Goal: Navigation & Orientation: Find specific page/section

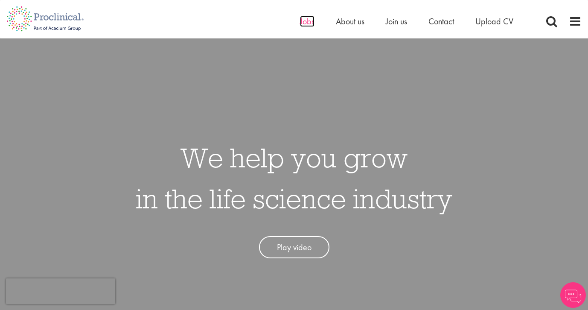
click at [306, 22] on span "Jobs" at bounding box center [307, 21] width 15 height 11
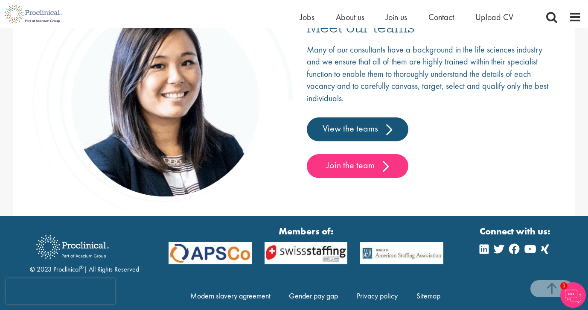
scroll to position [1371, 0]
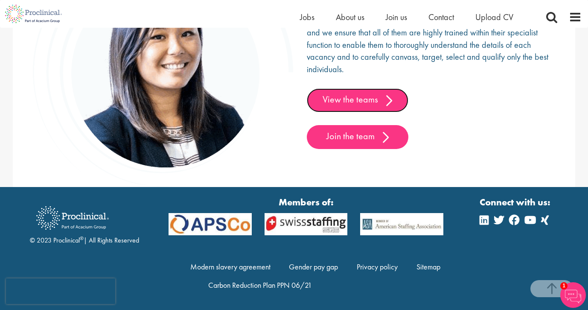
click at [340, 100] on link "View the teams" at bounding box center [358, 100] width 102 height 24
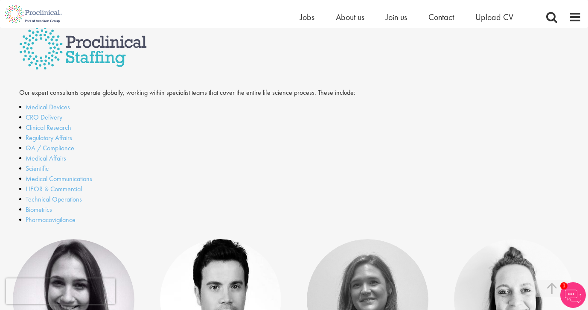
scroll to position [209, 0]
click at [34, 166] on link "Scientific" at bounding box center [37, 168] width 23 height 9
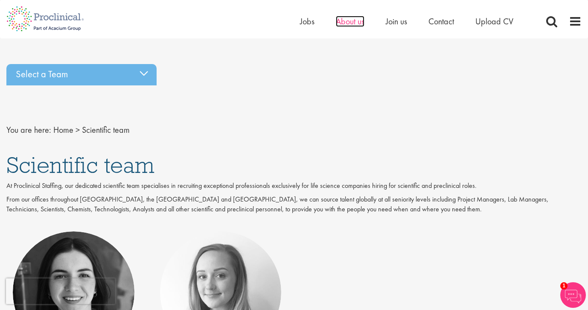
click at [337, 24] on span "About us" at bounding box center [350, 21] width 29 height 11
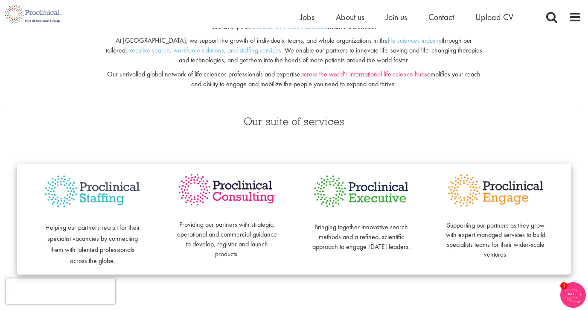
scroll to position [115, 0]
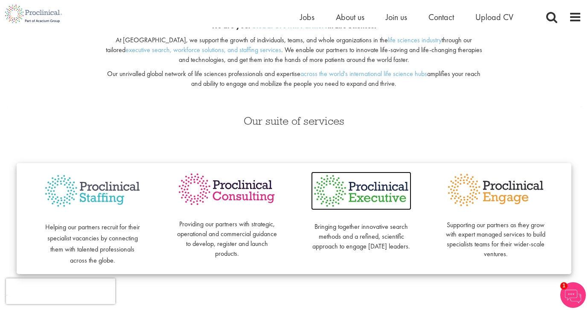
click at [367, 193] on img at bounding box center [361, 191] width 100 height 38
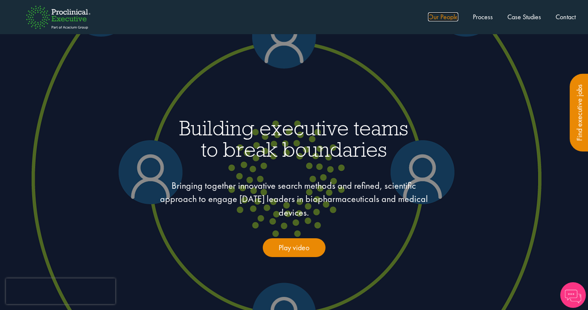
click at [438, 17] on link "Our People" at bounding box center [443, 16] width 30 height 9
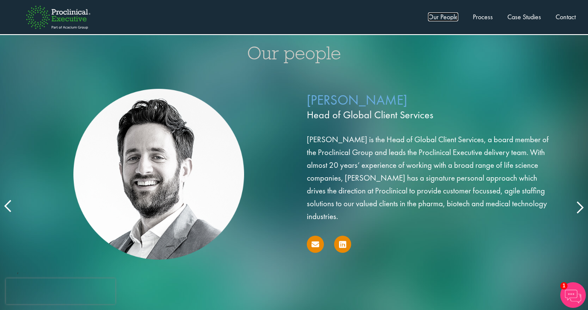
scroll to position [1384, 0]
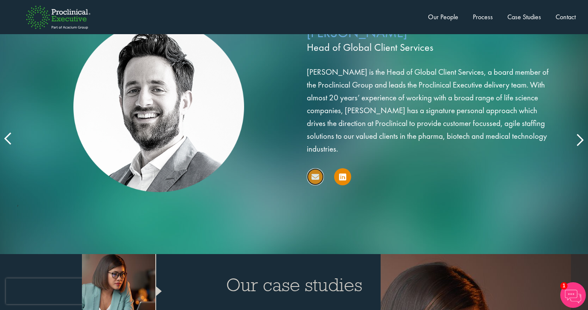
click at [317, 180] on icon at bounding box center [315, 177] width 8 height 8
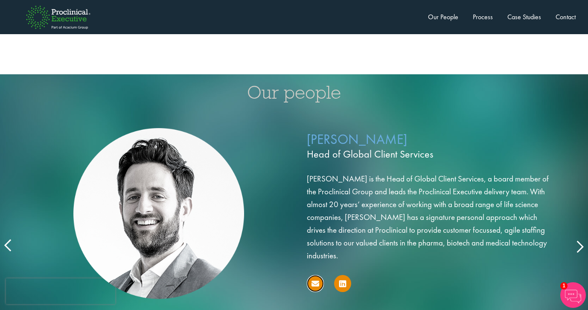
scroll to position [1328, 0]
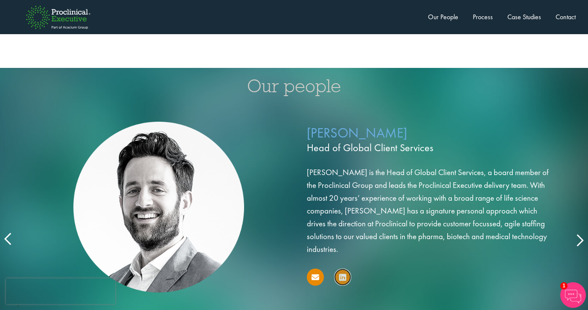
click at [342, 279] on icon at bounding box center [342, 277] width 7 height 8
